Goal: Task Accomplishment & Management: Complete application form

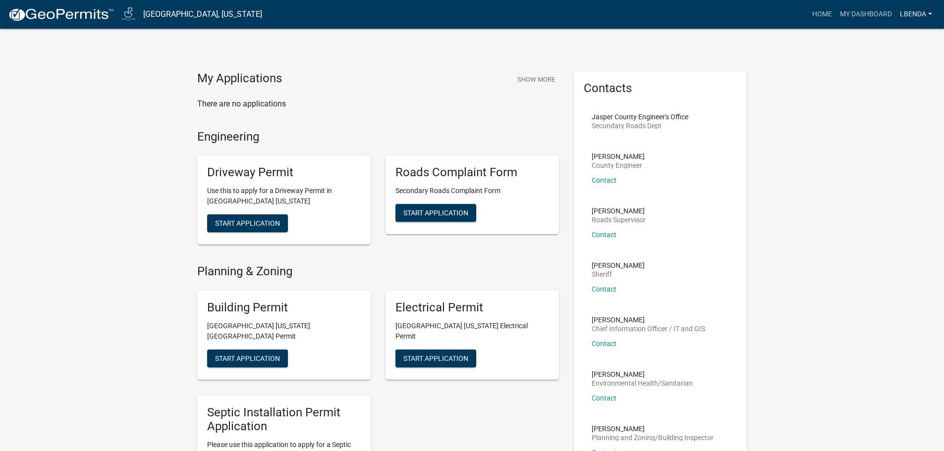
click at [928, 13] on link "lbenda" at bounding box center [916, 14] width 40 height 19
click at [877, 71] on link "Logout" at bounding box center [895, 73] width 79 height 24
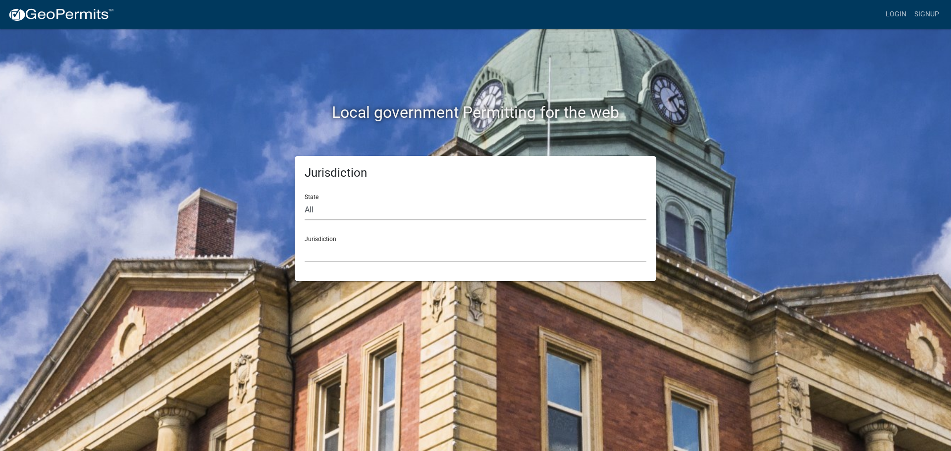
click at [323, 213] on select "All Colorado Georgia Indiana Iowa Kansas Minnesota Ohio South Carolina Wisconsin" at bounding box center [476, 210] width 342 height 20
select select "Iowa"
click at [305, 200] on select "All Colorado Georgia Indiana Iowa Kansas Minnesota Ohio South Carolina Wisconsin" at bounding box center [476, 210] width 342 height 20
click at [328, 262] on select "Boone County, Iowa Butler County, Iowa Cerro Gordo County, Iowa City of Harlan,…" at bounding box center [476, 252] width 342 height 20
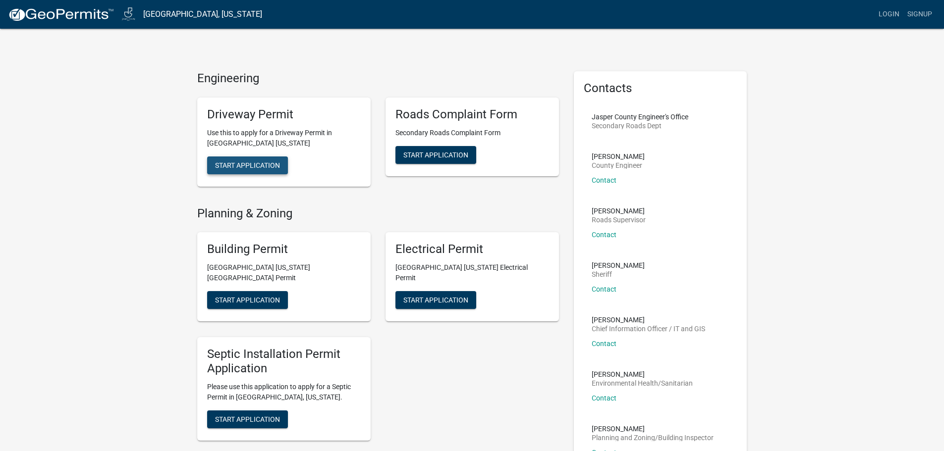
click at [265, 166] on span "Start Application" at bounding box center [247, 165] width 65 height 8
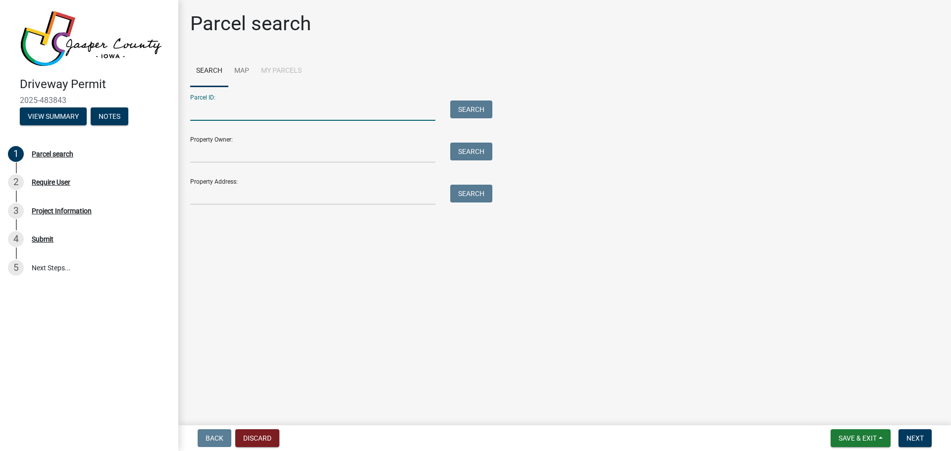
click at [226, 106] on input "Parcel ID:" at bounding box center [312, 111] width 245 height 20
paste input "0832128009"
type input "0832128009"
click at [463, 109] on button "Search" at bounding box center [471, 110] width 42 height 18
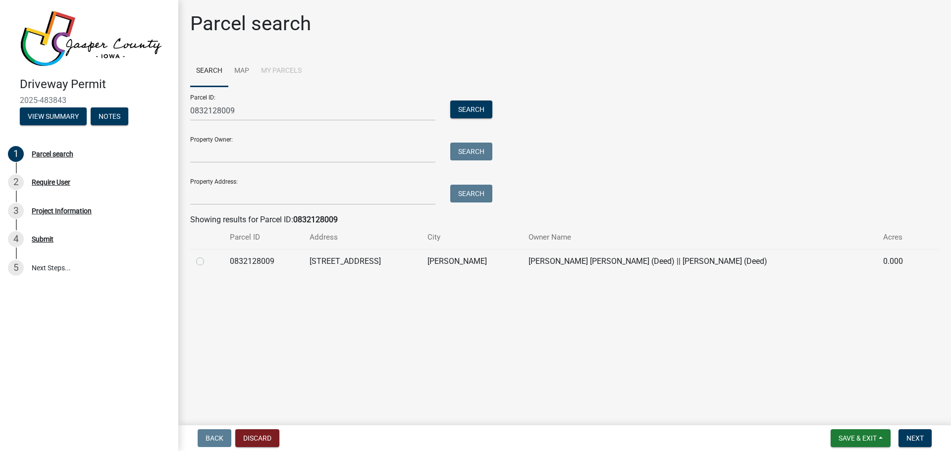
click at [208, 256] on label at bounding box center [208, 256] width 0 height 0
click at [208, 261] on input "radio" at bounding box center [211, 259] width 6 height 6
radio input "true"
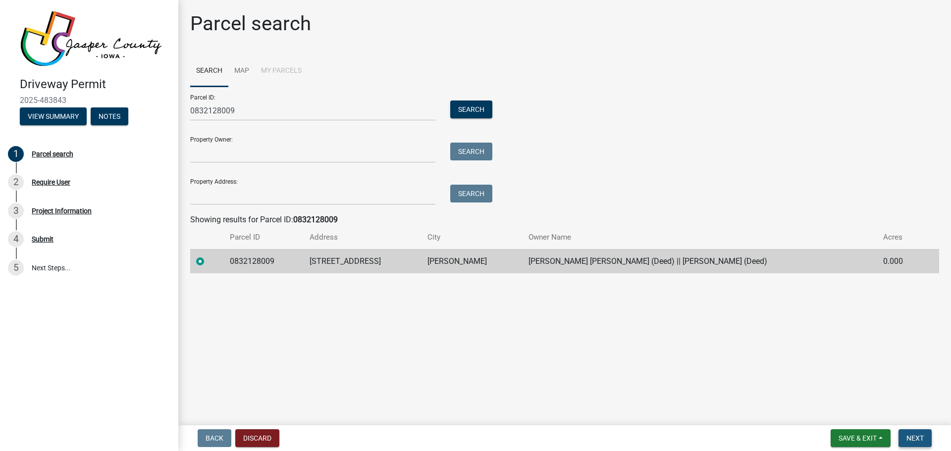
click at [921, 440] on span "Next" at bounding box center [914, 438] width 17 height 8
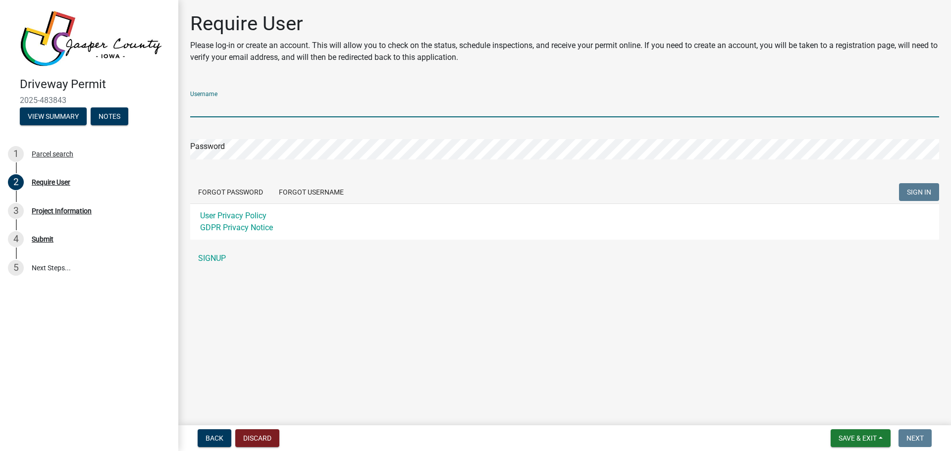
click at [247, 109] on input "Username" at bounding box center [564, 107] width 749 height 20
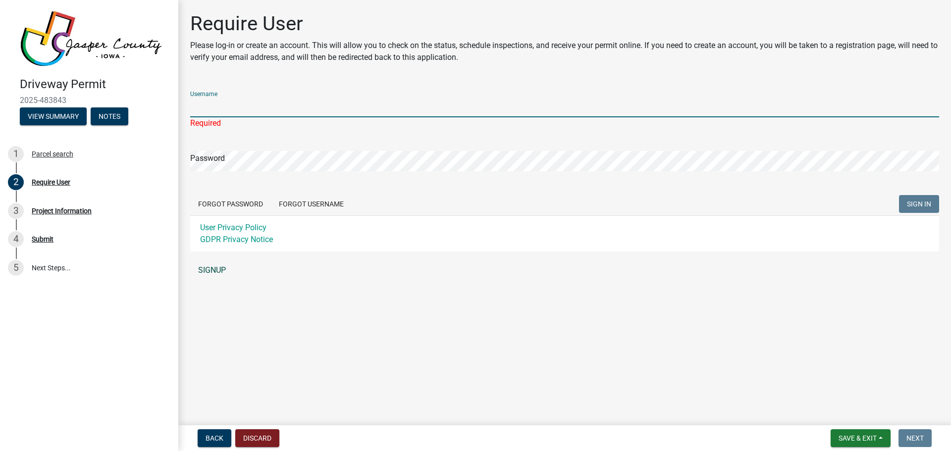
click at [215, 268] on link "SIGNUP" at bounding box center [564, 271] width 749 height 20
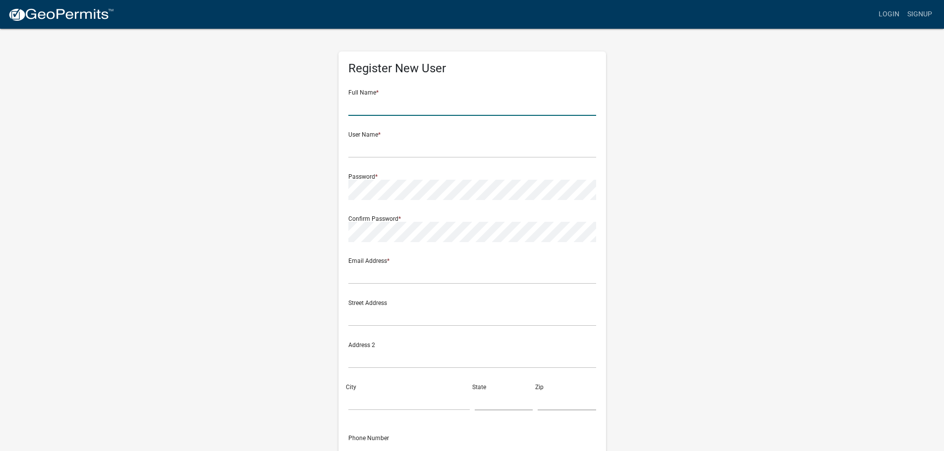
drag, startPoint x: 394, startPoint y: 103, endPoint x: 404, endPoint y: 105, distance: 10.1
click at [394, 103] on input "text" at bounding box center [472, 106] width 248 height 20
type input "Donald Sutton"
type input "dsutton"
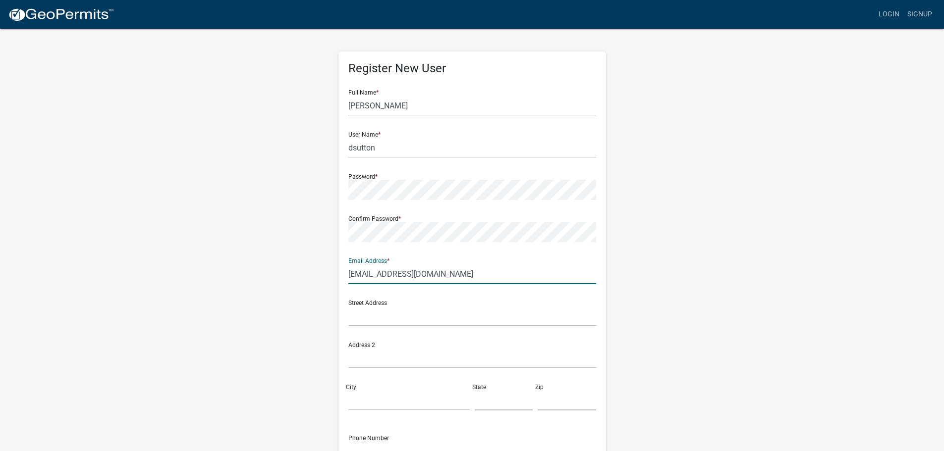
type input "nwilliams@jasperia.org"
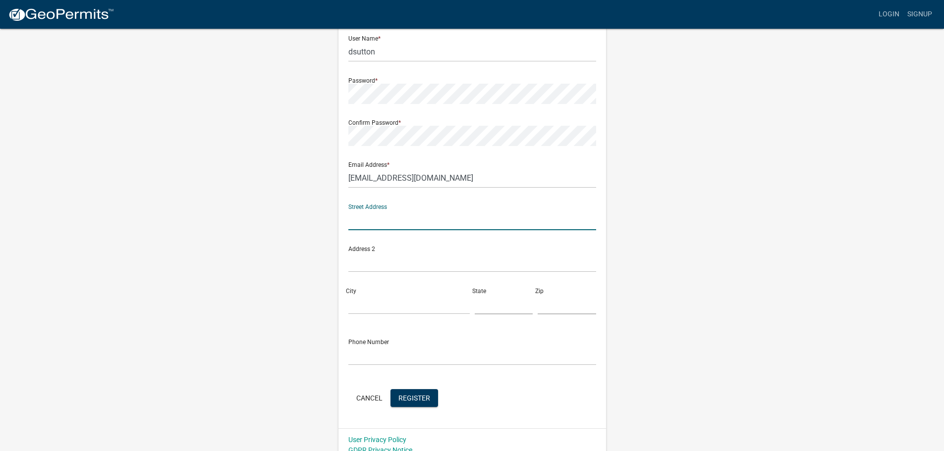
scroll to position [106, 0]
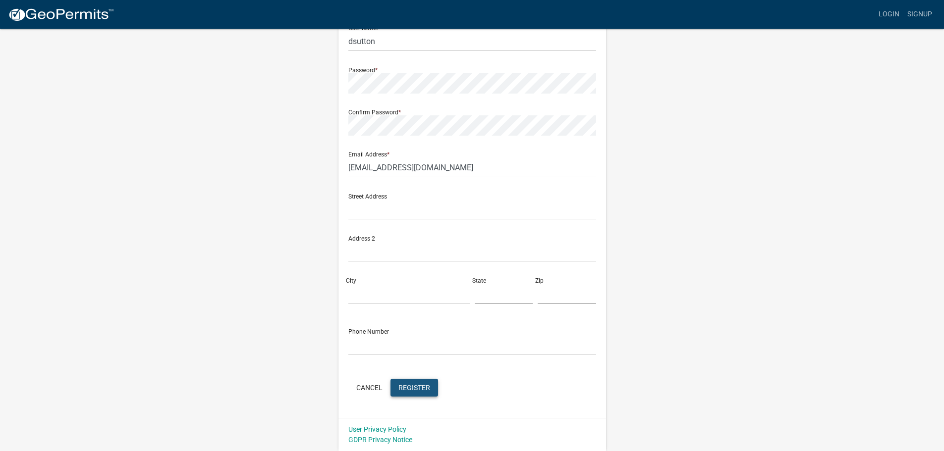
click at [425, 388] on span "Register" at bounding box center [414, 387] width 32 height 8
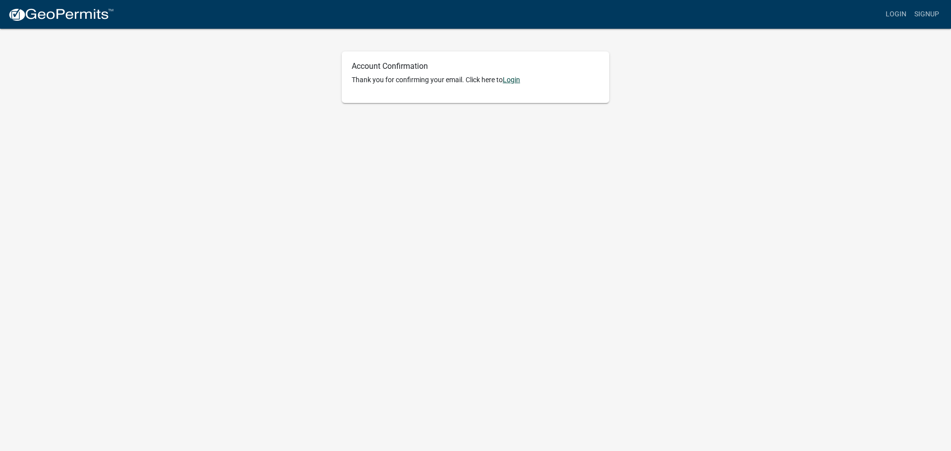
click at [520, 81] on link "Login" at bounding box center [511, 80] width 17 height 8
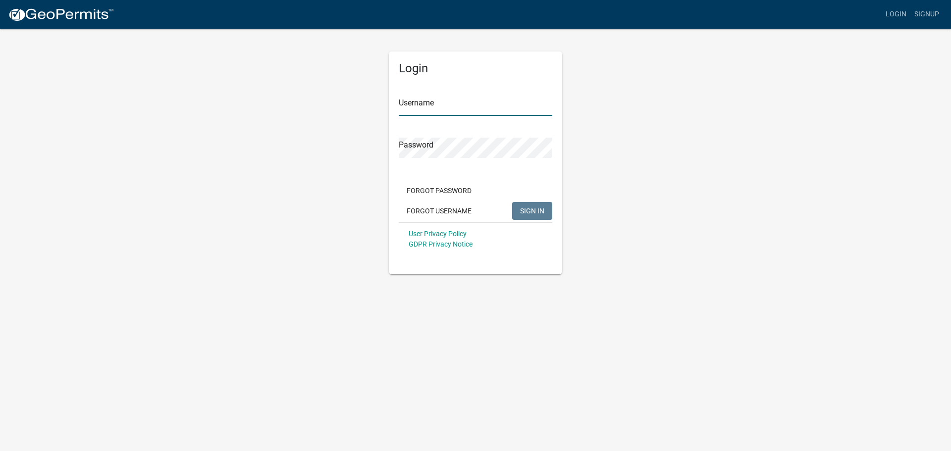
drag, startPoint x: 423, startPoint y: 107, endPoint x: 432, endPoint y: 107, distance: 8.9
click at [423, 107] on input "Username" at bounding box center [476, 106] width 154 height 20
type input "dsutton"
click at [521, 209] on span "SIGN IN" at bounding box center [532, 211] width 24 height 8
